Goal: Task Accomplishment & Management: Manage account settings

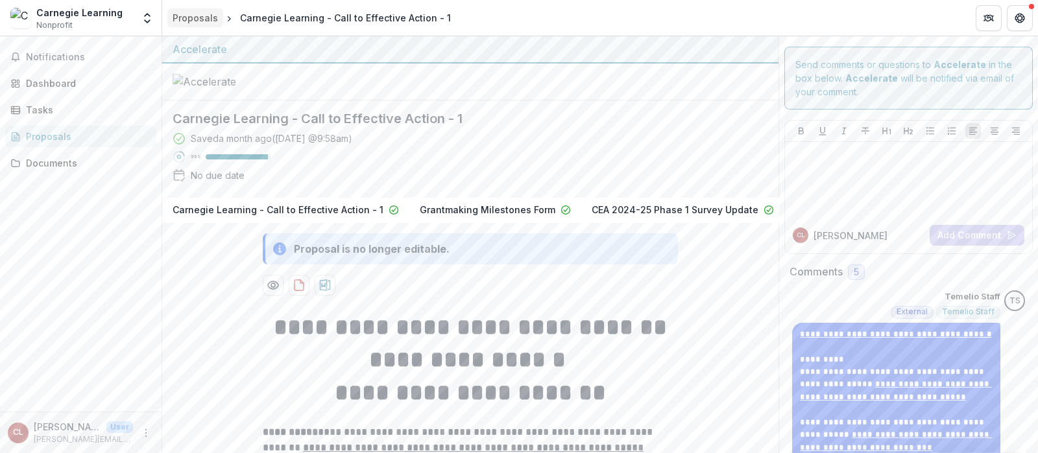
click at [191, 14] on div "Proposals" at bounding box center [195, 18] width 45 height 14
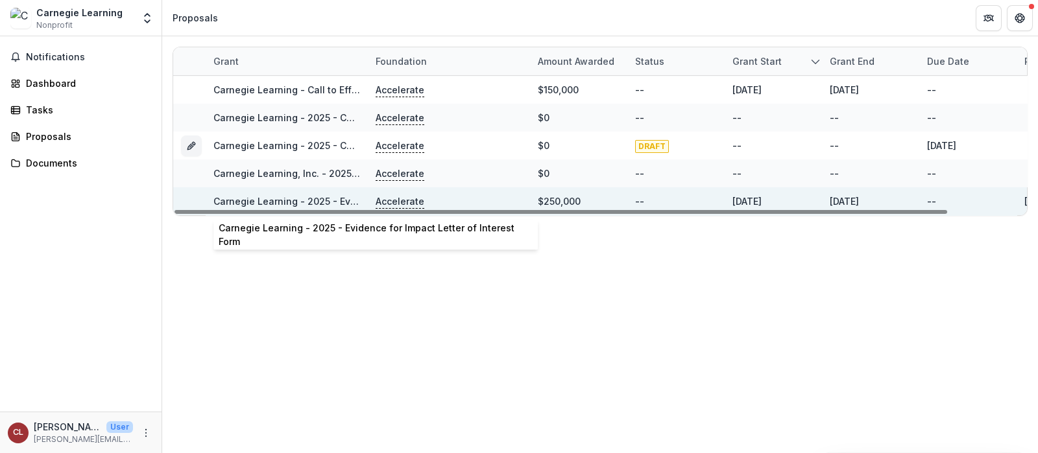
click at [289, 200] on link "Carnegie Learning - 2025 - Evidence for Impact Letter of Interest Form" at bounding box center [373, 201] width 320 height 11
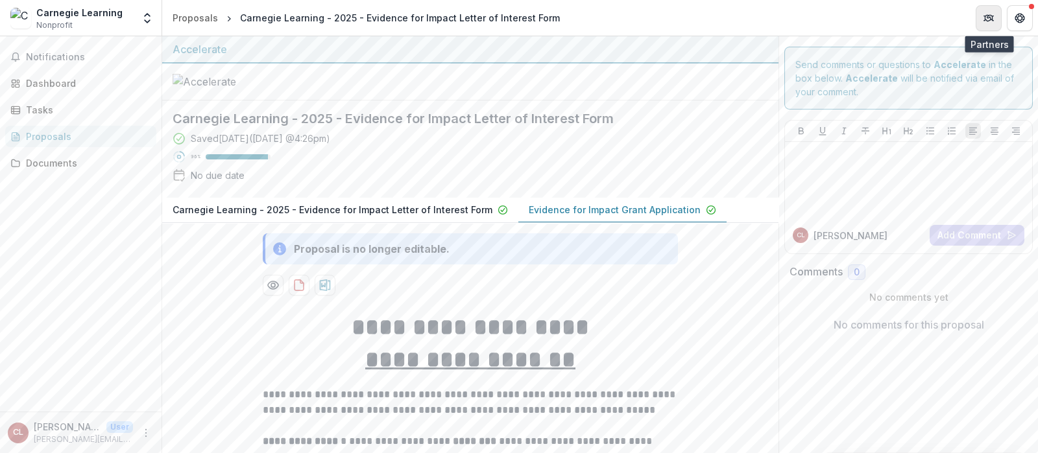
click at [989, 14] on icon "Partners" at bounding box center [988, 18] width 10 height 10
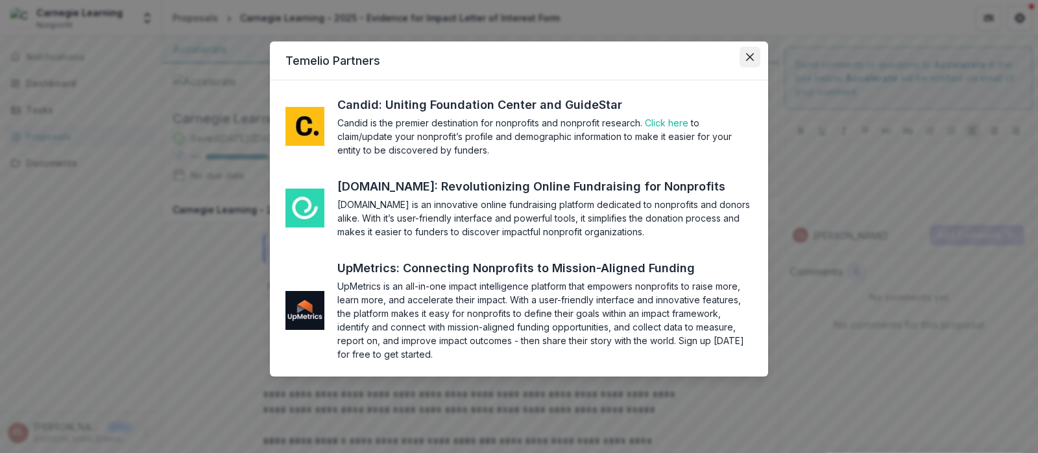
click at [749, 60] on icon "Close" at bounding box center [750, 57] width 8 height 8
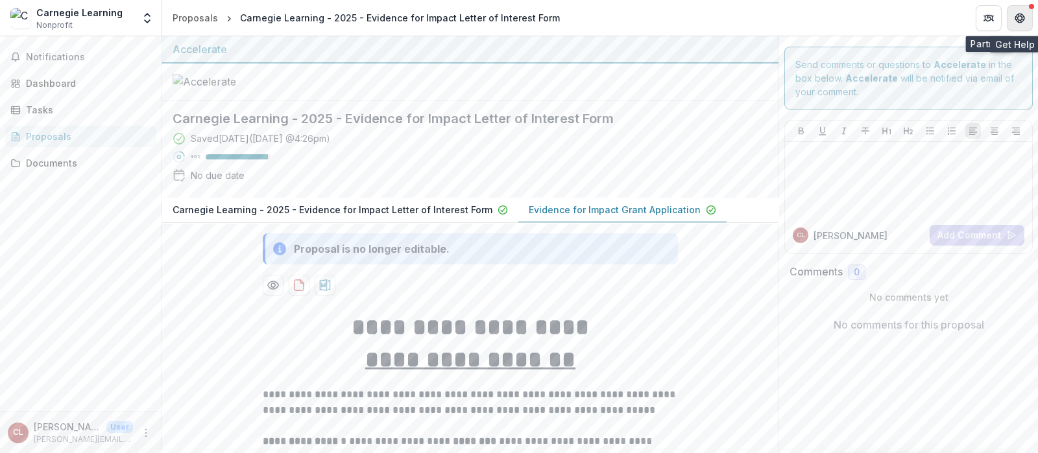
click at [1018, 15] on icon "Get Help" at bounding box center [1019, 15] width 3 height 3
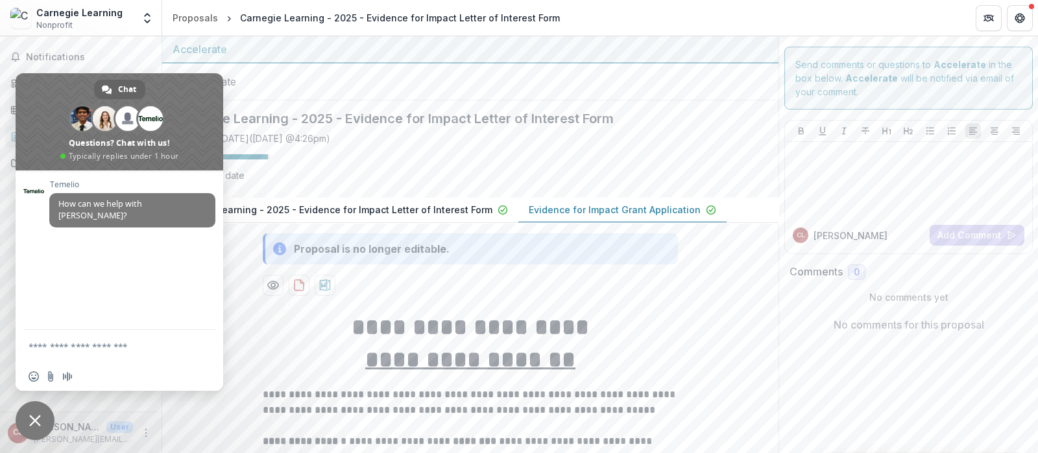
click at [33, 422] on span "Close chat" at bounding box center [35, 421] width 12 height 12
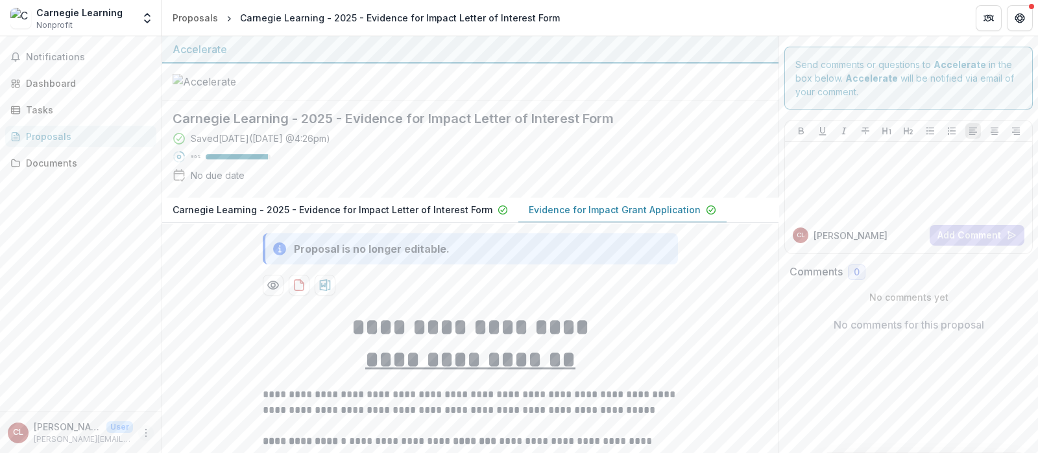
click at [144, 430] on icon "More" at bounding box center [146, 433] width 10 height 10
click at [95, 433] on p "[PERSON_NAME]" at bounding box center [67, 427] width 67 height 14
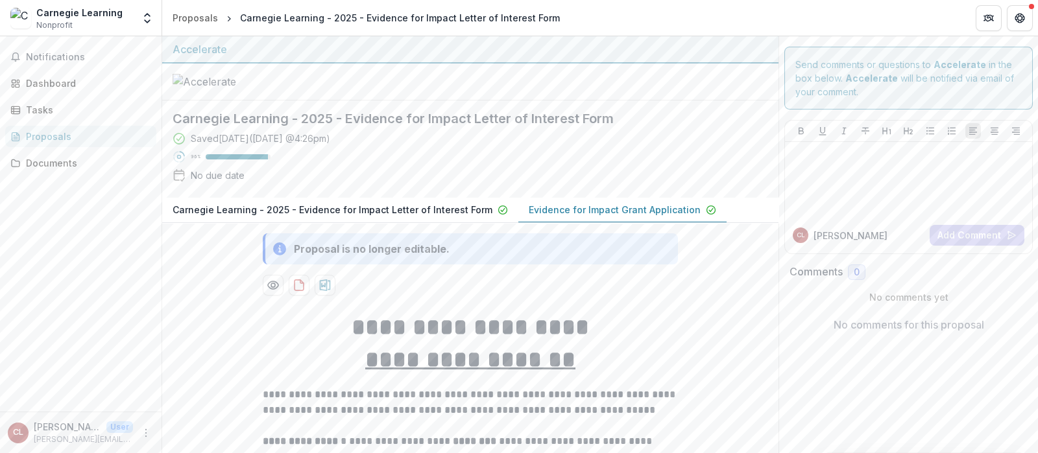
click at [138, 438] on div "CL [PERSON_NAME] User [PERSON_NAME][EMAIL_ADDRESS][DOMAIN_NAME]" at bounding box center [81, 432] width 146 height 25
click at [148, 438] on icon "More" at bounding box center [146, 433] width 10 height 10
click at [228, 405] on link "Settings" at bounding box center [231, 405] width 139 height 21
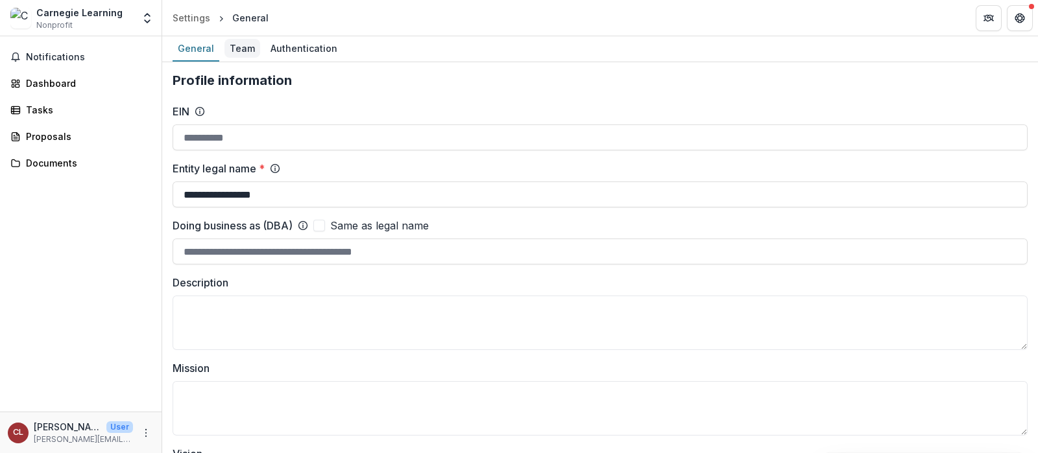
click at [240, 45] on div "Team" at bounding box center [242, 48] width 36 height 19
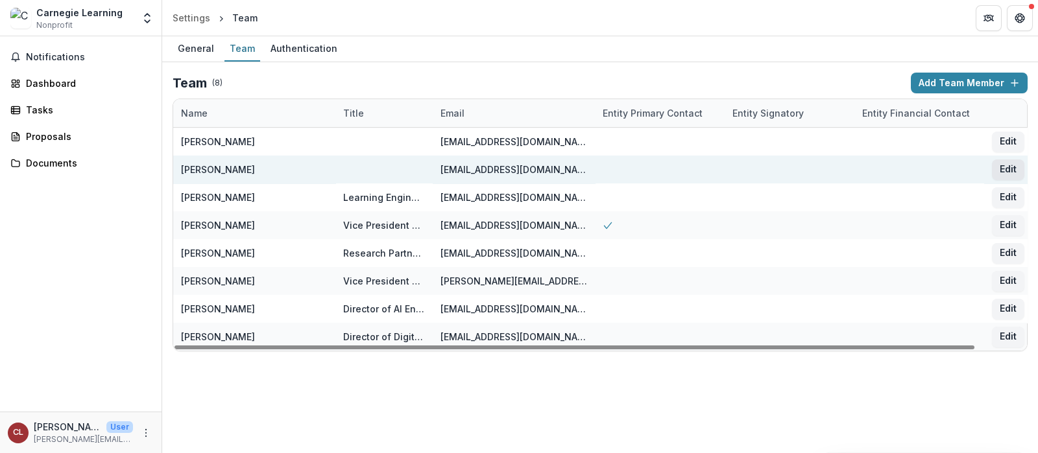
click at [1008, 169] on button "Edit" at bounding box center [1008, 170] width 32 height 21
click at [1008, 169] on div "**********" at bounding box center [519, 226] width 1038 height 453
click at [1008, 169] on button "Edit" at bounding box center [1008, 170] width 32 height 21
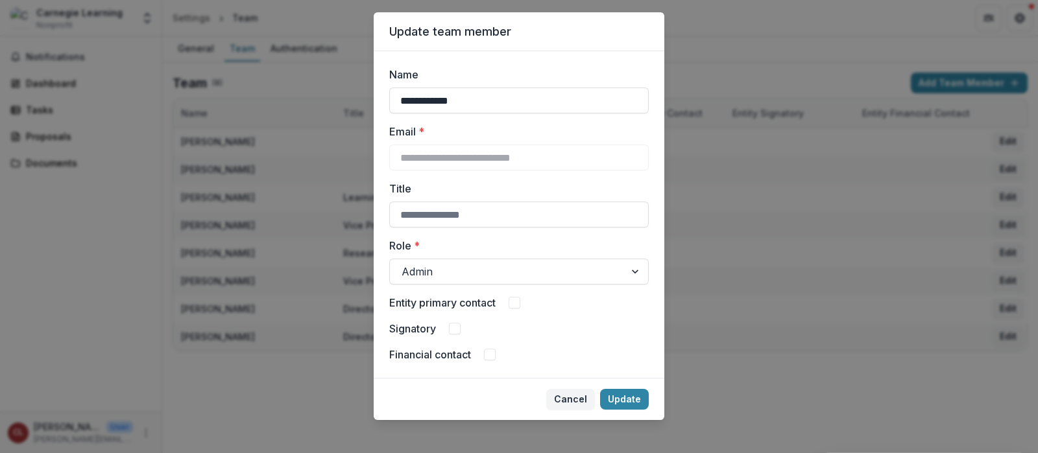
scroll to position [37, 0]
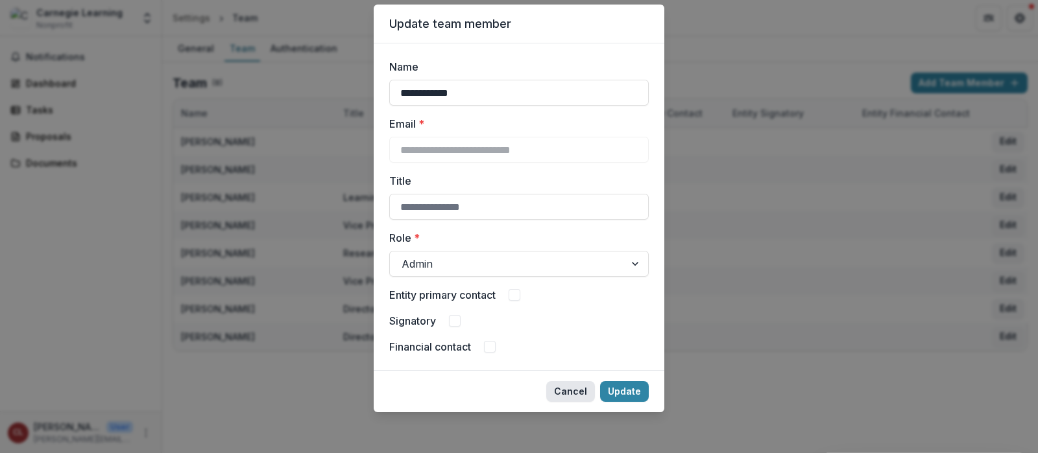
click at [577, 385] on button "Cancel" at bounding box center [570, 391] width 49 height 21
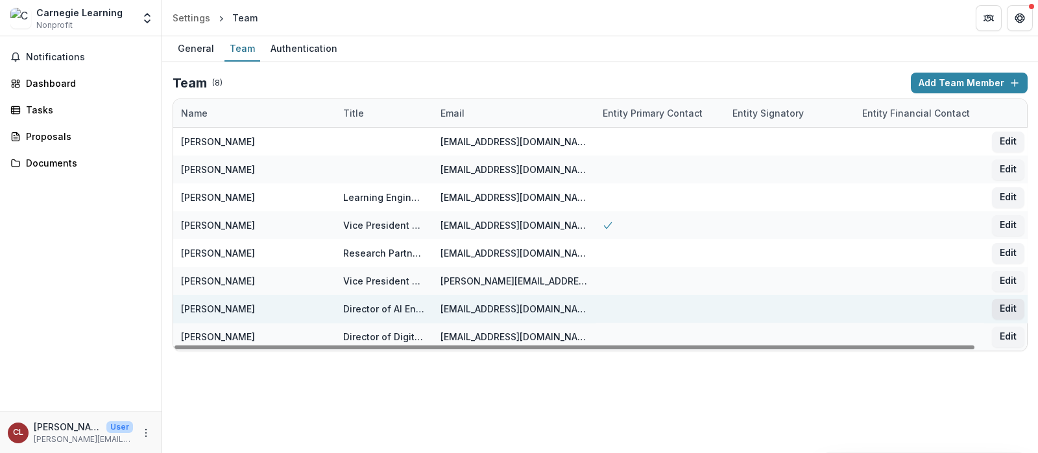
click at [1008, 311] on button "Edit" at bounding box center [1008, 309] width 32 height 21
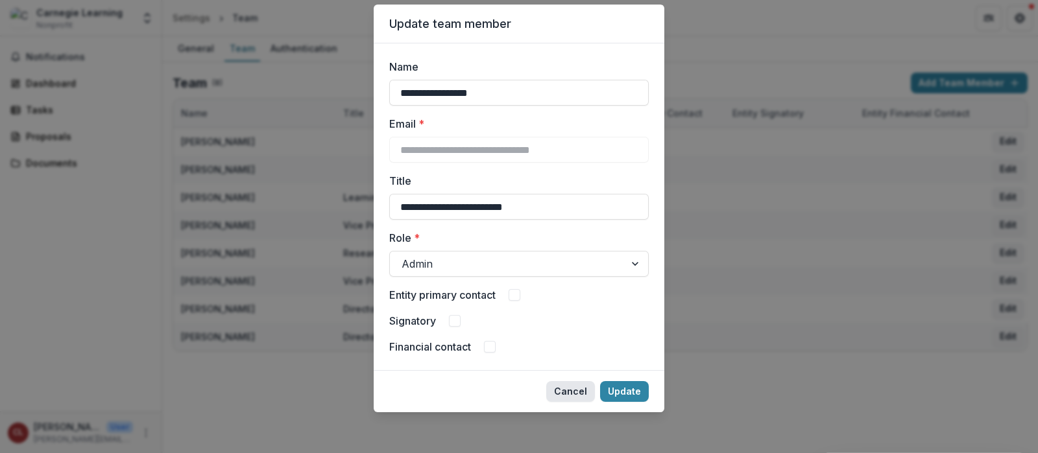
click at [576, 391] on button "Cancel" at bounding box center [570, 391] width 49 height 21
click at [576, 391] on div "General Team Authentication Team ( 8 ) Add Team Member Name Title Email Entity …" at bounding box center [599, 244] width 875 height 417
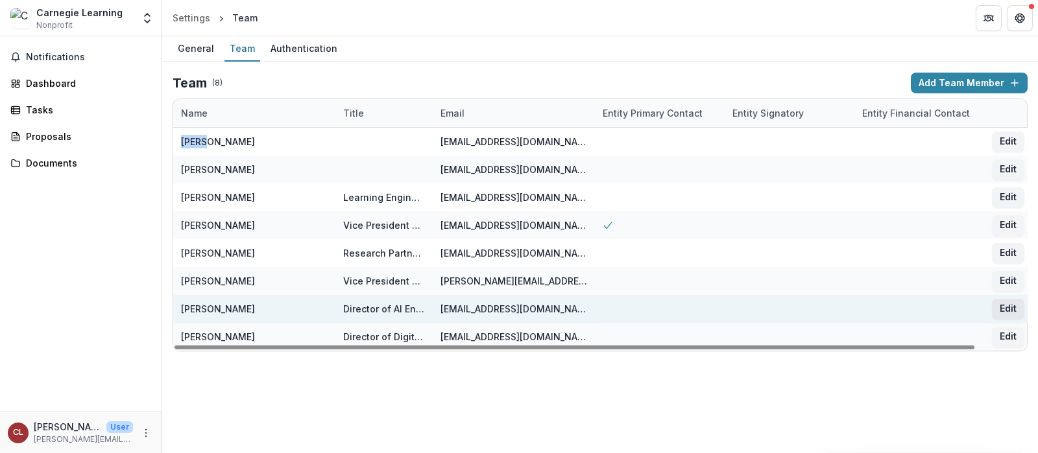
click at [1006, 309] on button "Edit" at bounding box center [1008, 309] width 32 height 21
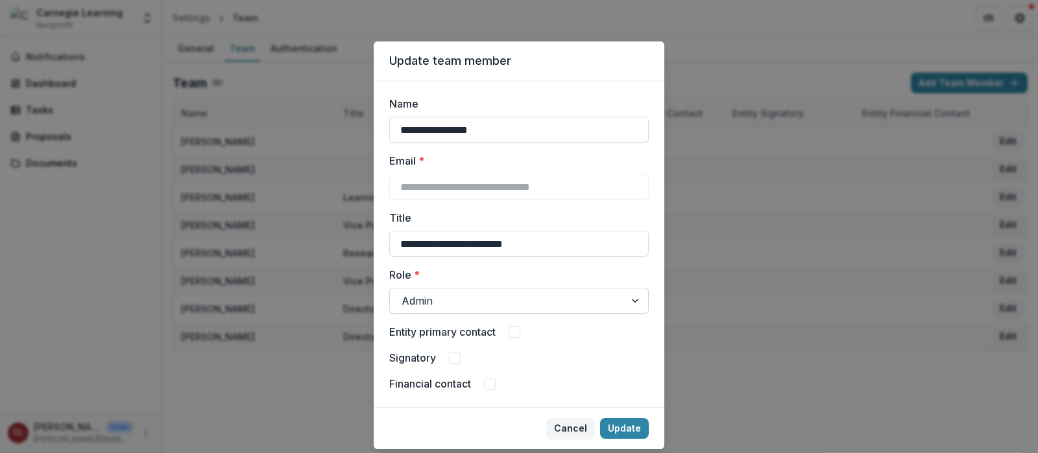
click at [634, 300] on div at bounding box center [636, 301] width 23 height 25
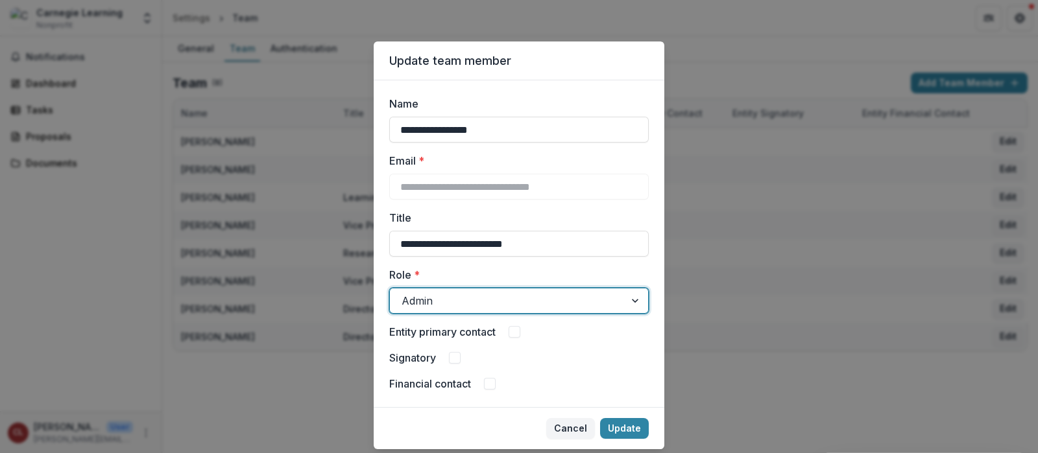
click at [634, 300] on div at bounding box center [636, 301] width 23 height 25
click at [498, 420] on footer "Cancel Update" at bounding box center [519, 428] width 291 height 42
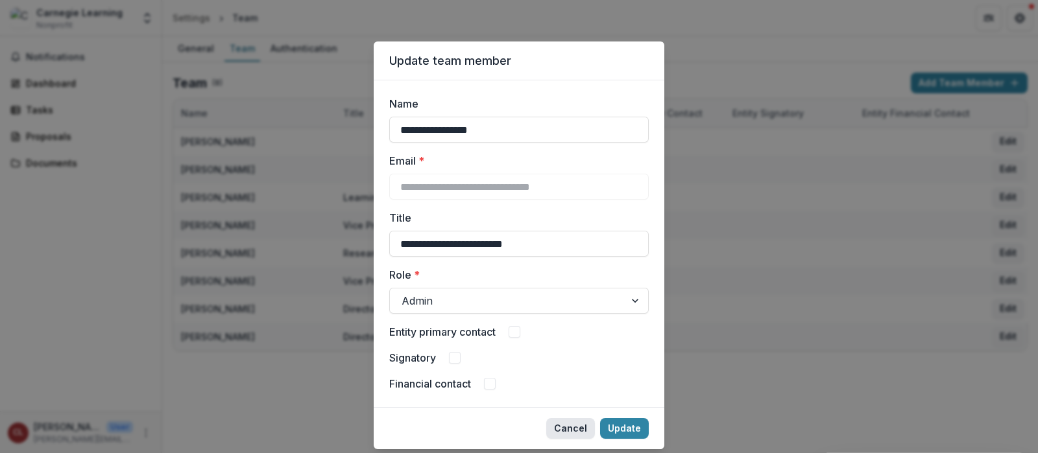
click at [569, 423] on button "Cancel" at bounding box center [570, 428] width 49 height 21
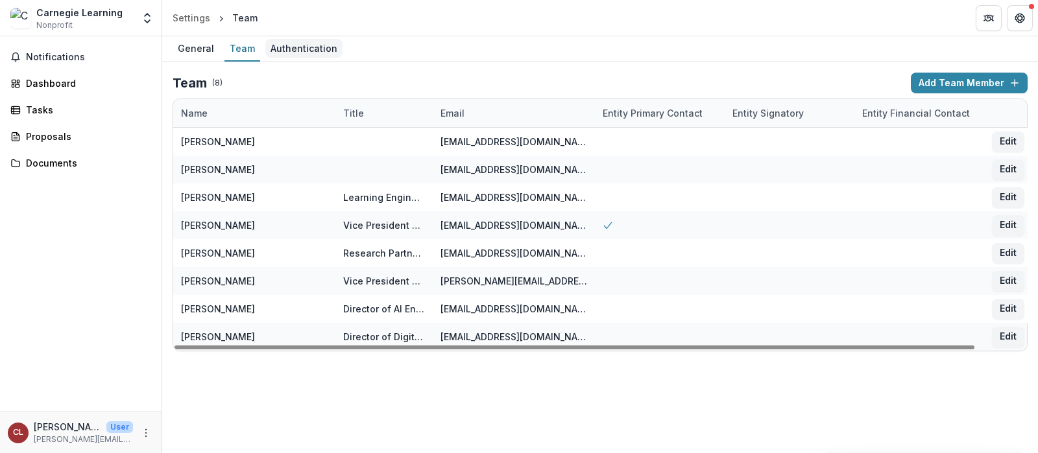
click at [289, 53] on div "Authentication" at bounding box center [303, 48] width 77 height 19
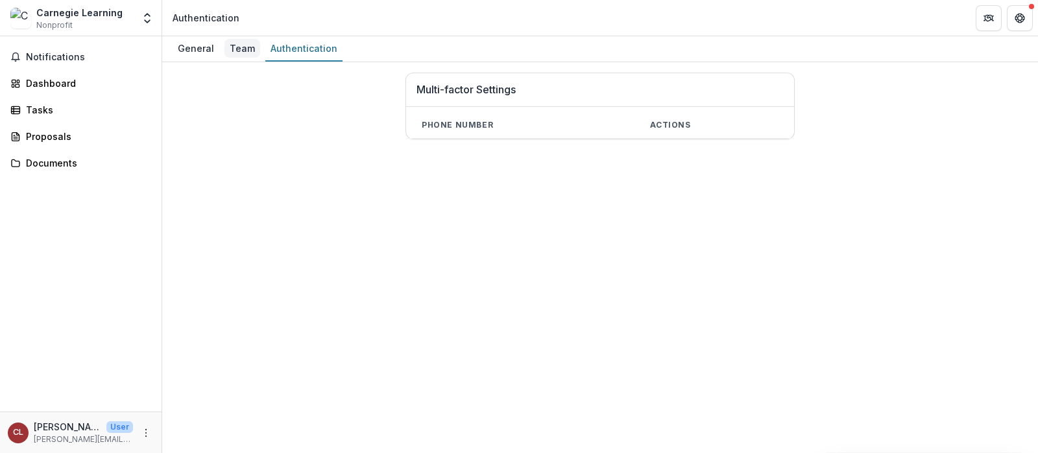
click at [235, 45] on div "Team" at bounding box center [242, 48] width 36 height 19
